Goal: Transaction & Acquisition: Purchase product/service

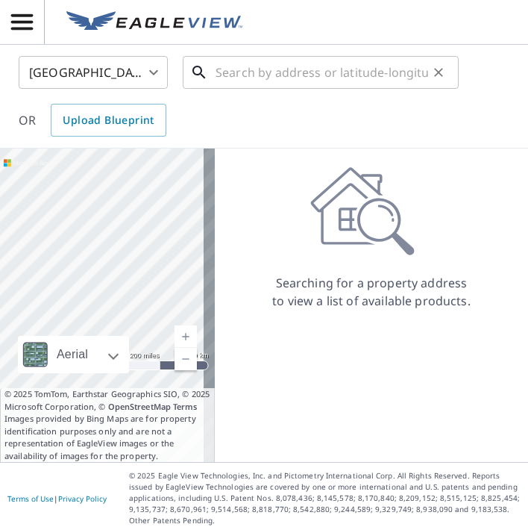
click at [334, 75] on input "text" at bounding box center [322, 72] width 213 height 42
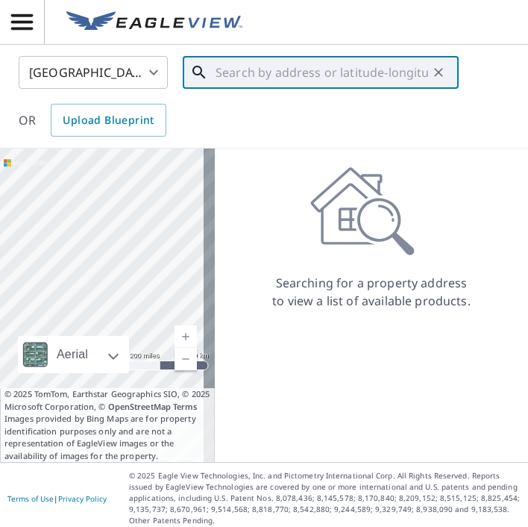
paste input "[STREET_ADDRESS]"
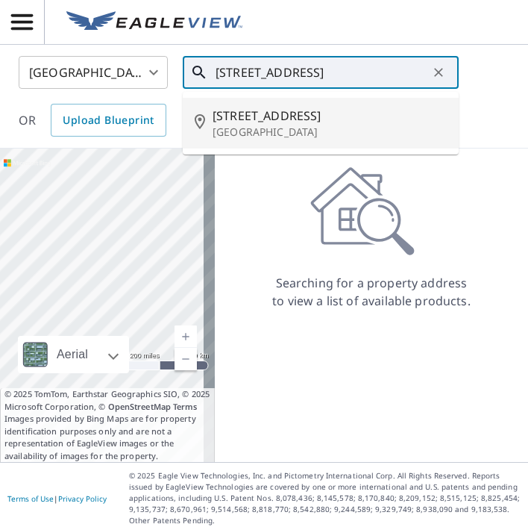
click at [307, 113] on span "[STREET_ADDRESS]" at bounding box center [330, 116] width 234 height 18
type input "[STREET_ADDRESS]"
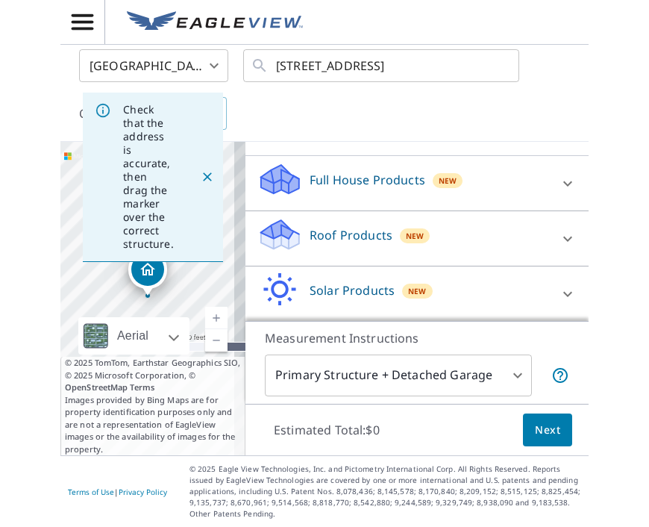
scroll to position [211, 0]
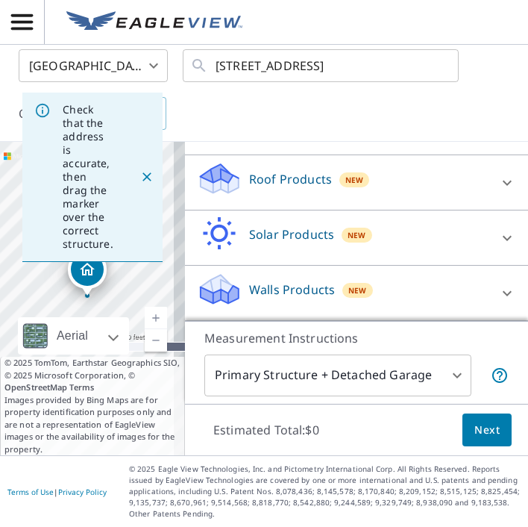
click at [369, 190] on div "Roof Products New" at bounding box center [343, 182] width 292 height 43
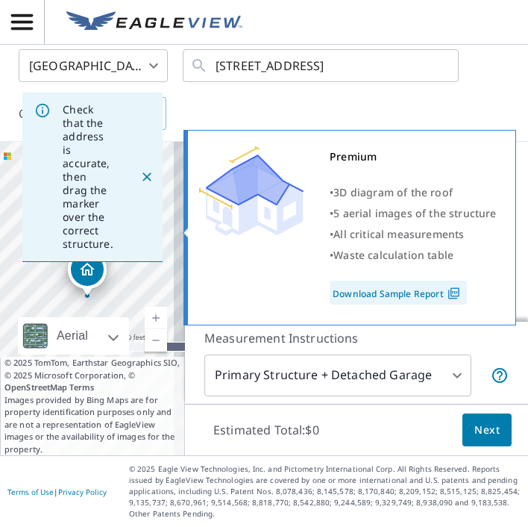
click at [193, 231] on div "Premium • 3D diagram of the roof • 5 aerial images of the structure • All criti…" at bounding box center [350, 227] width 333 height 195
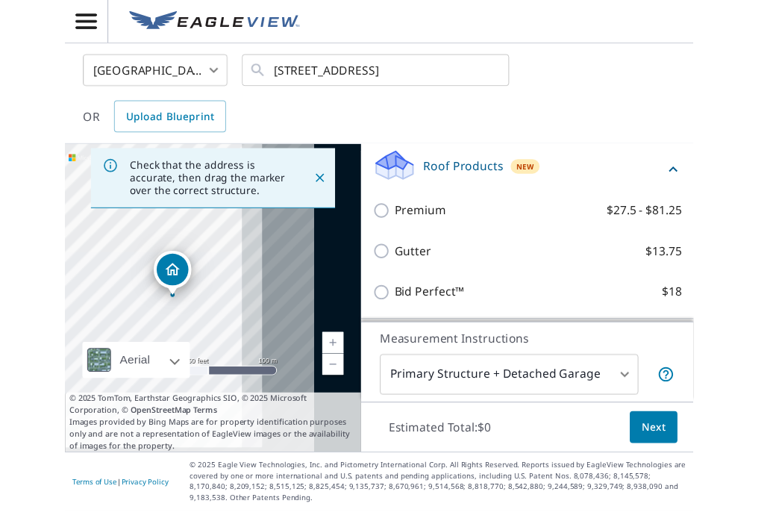
scroll to position [0, 0]
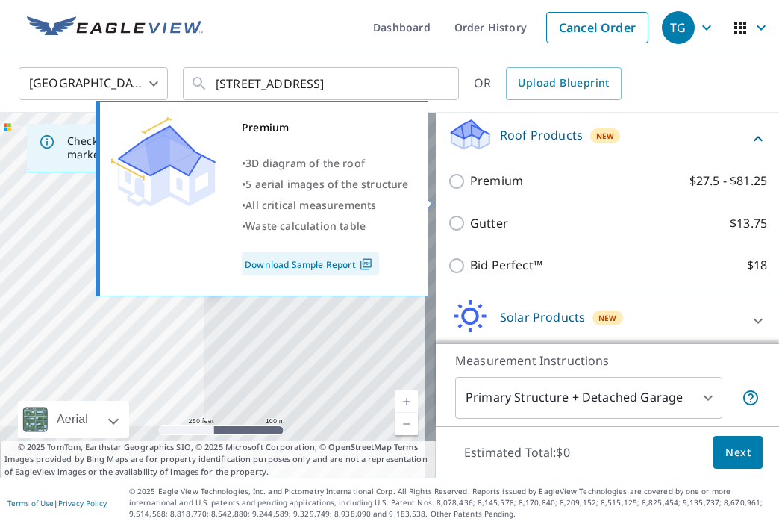
click at [448, 190] on input "Premium $27.5 - $81.25" at bounding box center [459, 181] width 22 height 18
checkbox input "true"
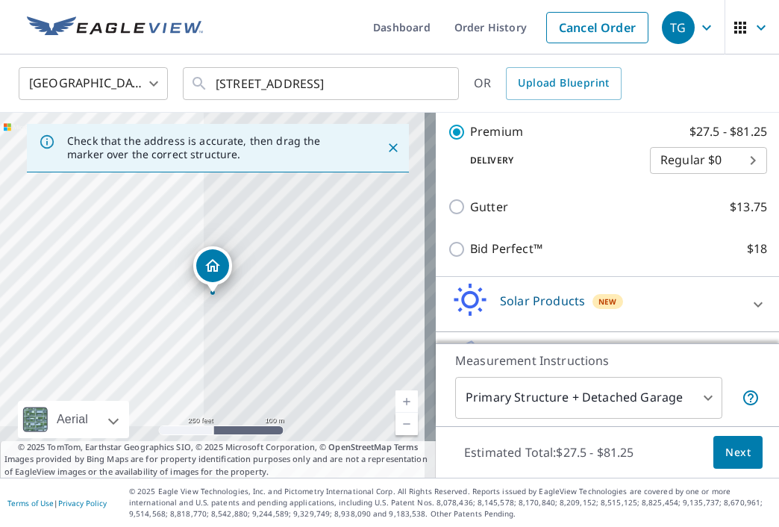
scroll to position [339, 0]
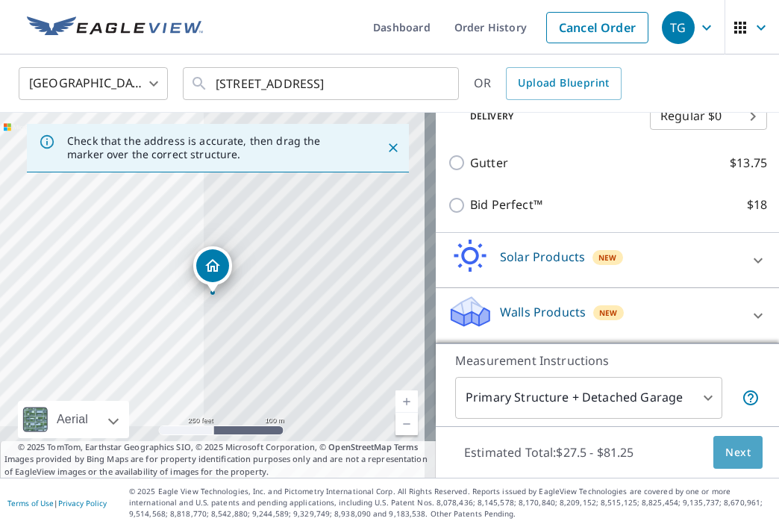
click at [528, 449] on span "Next" at bounding box center [737, 452] width 25 height 19
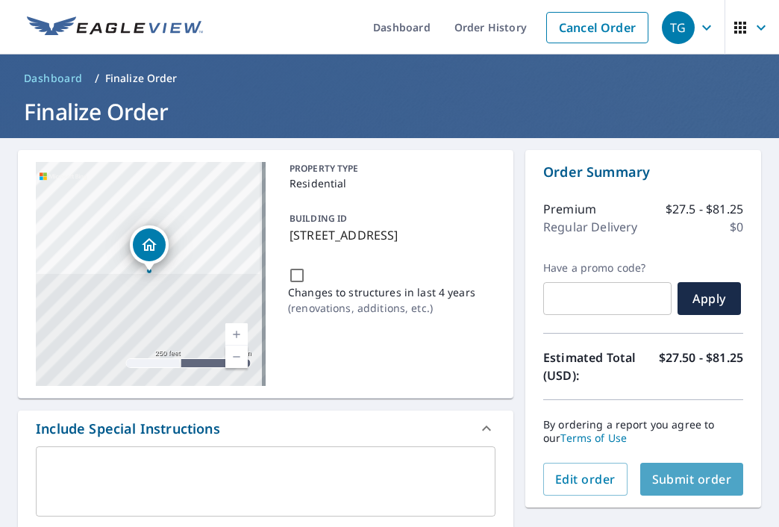
click at [528, 470] on button "Submit order" at bounding box center [692, 479] width 104 height 33
